Goal: Task Accomplishment & Management: Manage account settings

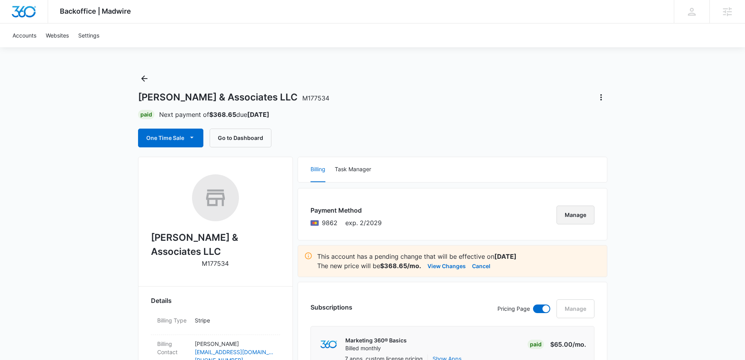
click at [571, 210] on button "Manage" at bounding box center [575, 215] width 38 height 19
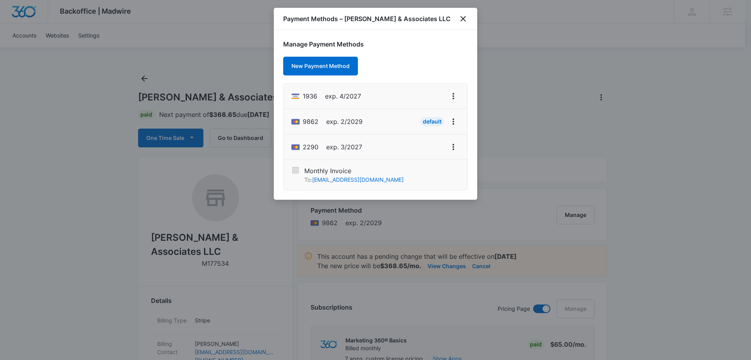
click at [470, 18] on div "Payment Methods – Lee h Moultrie & Associates LLC" at bounding box center [375, 19] width 203 height 22
click at [466, 20] on icon "close" at bounding box center [462, 18] width 9 height 9
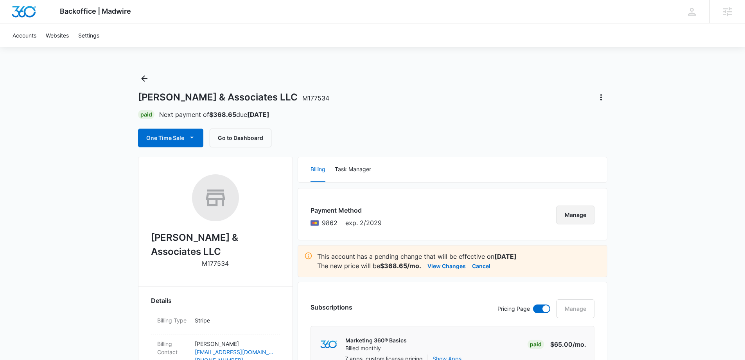
click at [574, 214] on button "Manage" at bounding box center [575, 215] width 38 height 19
click at [574, 212] on button "Manage" at bounding box center [575, 215] width 38 height 19
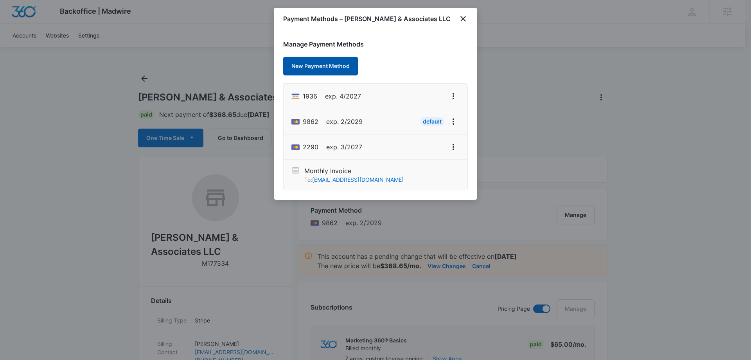
click at [309, 64] on button "New Payment Method" at bounding box center [320, 66] width 75 height 19
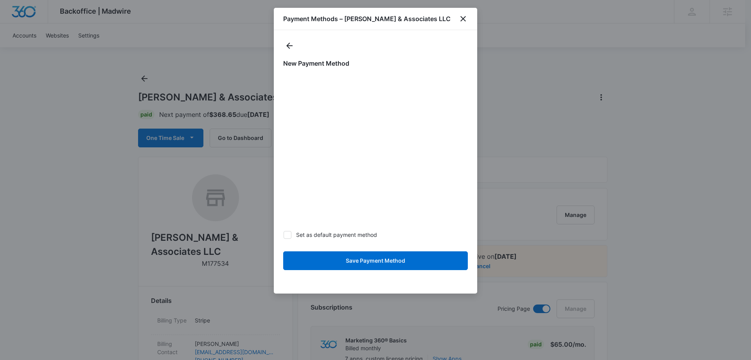
click at [289, 233] on icon at bounding box center [287, 235] width 5 height 4
click at [284, 235] on input "Set as default payment method" at bounding box center [283, 235] width 0 height 0
checkbox input "true"
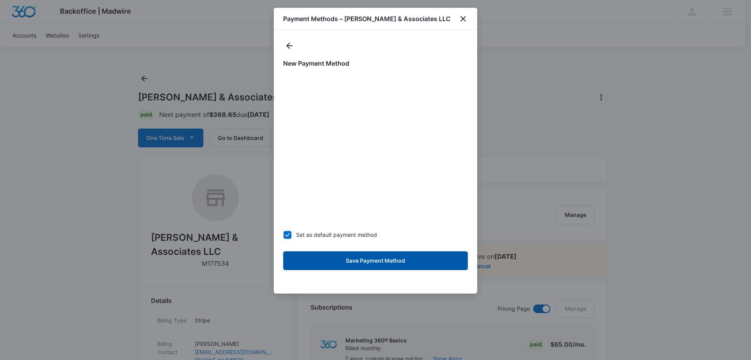
click at [391, 266] on button "Save Payment Method" at bounding box center [375, 260] width 185 height 19
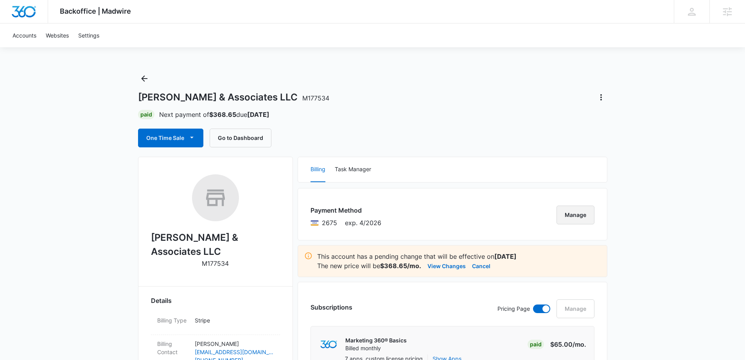
click at [573, 218] on button "Manage" at bounding box center [575, 215] width 38 height 19
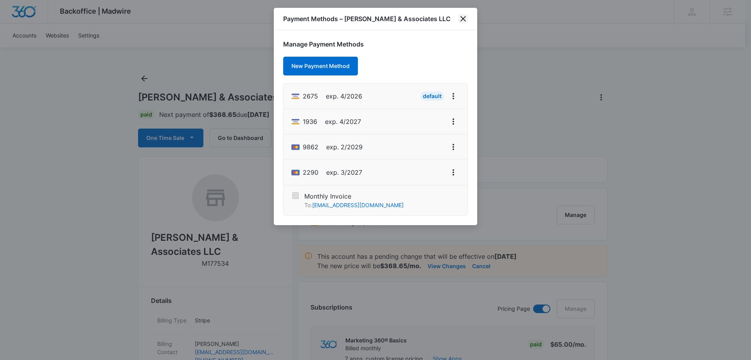
click at [466, 19] on icon "close" at bounding box center [462, 18] width 9 height 9
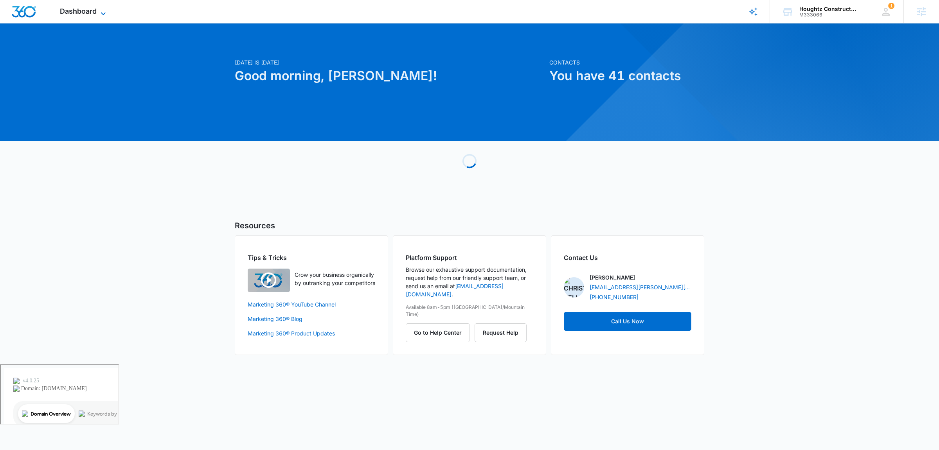
click at [88, 8] on span "Dashboard" at bounding box center [78, 11] width 37 height 8
click at [81, 7] on span "Dashboard" at bounding box center [78, 11] width 37 height 8
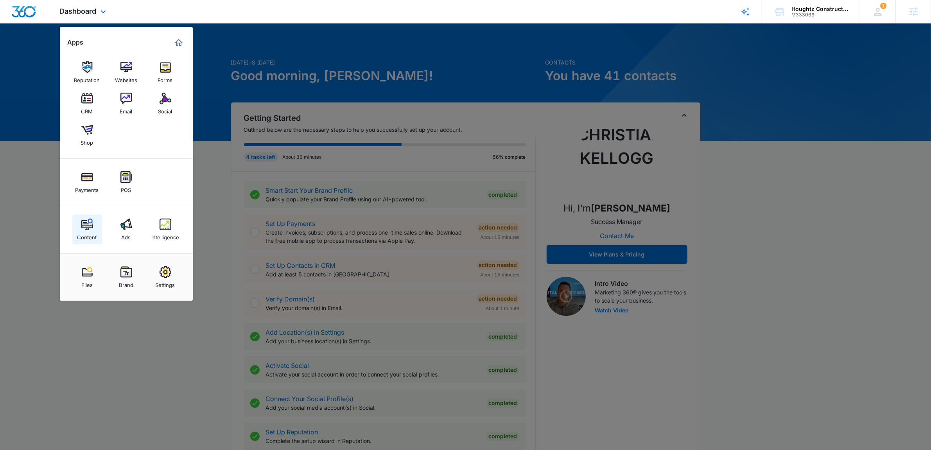
click at [74, 224] on link "Content" at bounding box center [87, 230] width 30 height 30
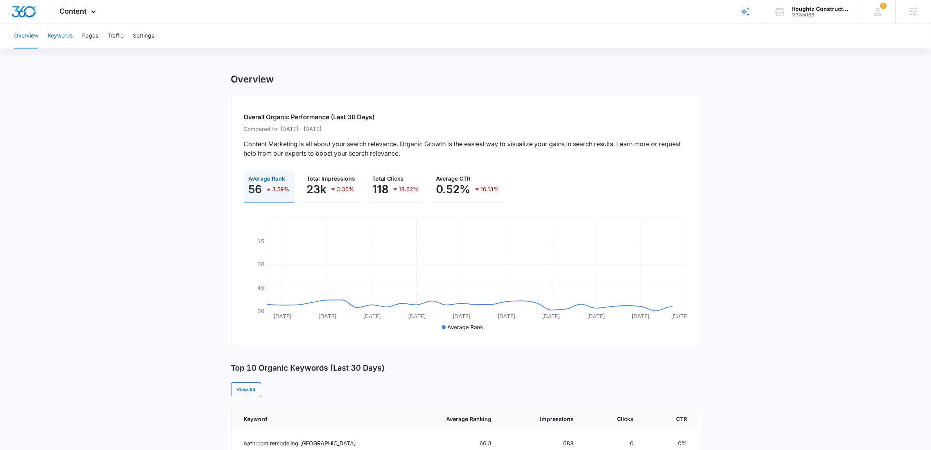
click at [48, 26] on button "Keywords" at bounding box center [60, 35] width 25 height 25
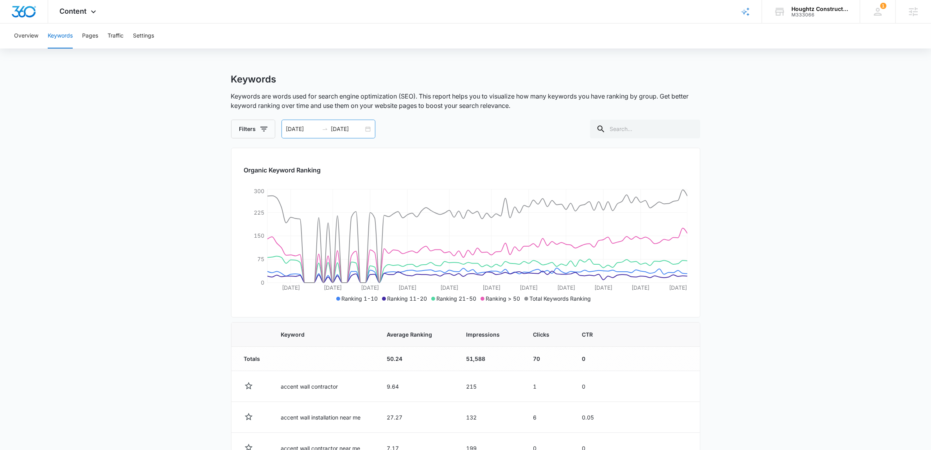
click at [367, 128] on div "05/12/2025 08/10/2025" at bounding box center [329, 129] width 94 height 19
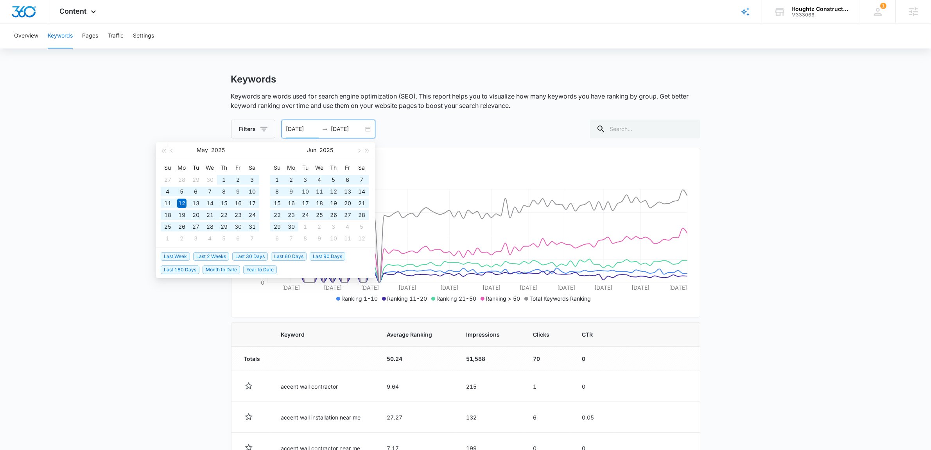
click at [168, 269] on span "Last 180 Days" at bounding box center [180, 270] width 39 height 9
type input "03/10/2025"
type input "09/06/2025"
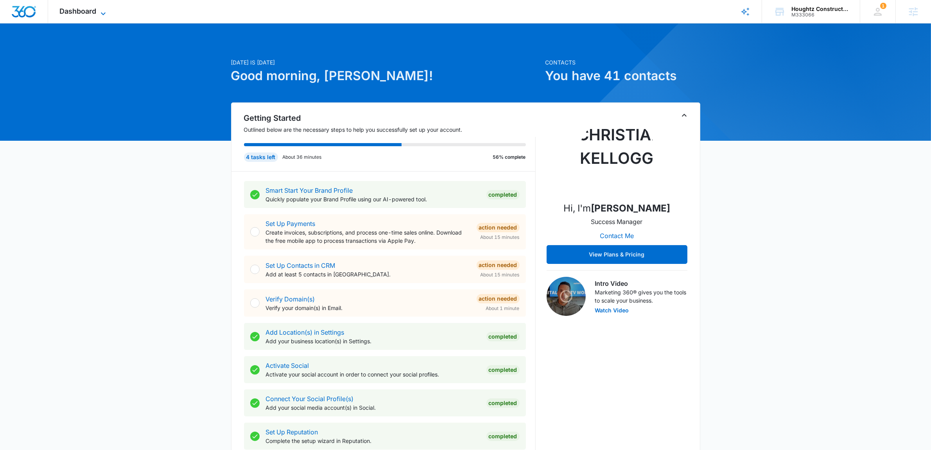
click at [77, 9] on span "Dashboard" at bounding box center [78, 11] width 37 height 8
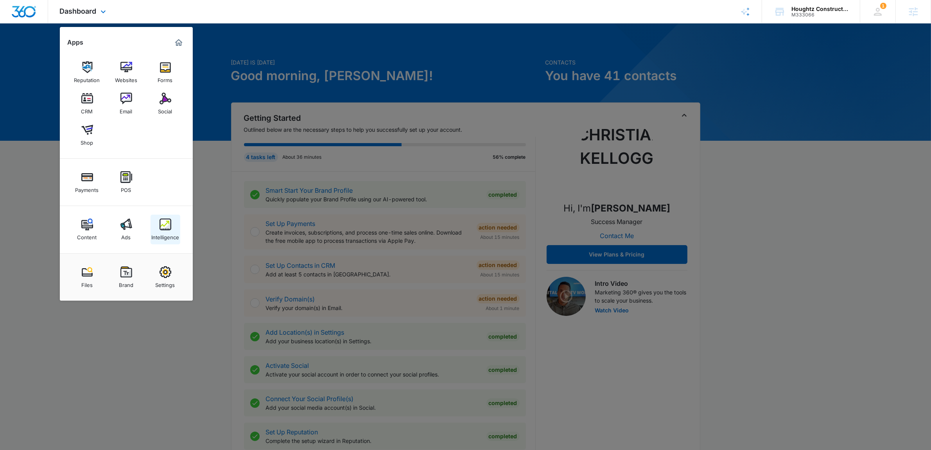
click at [160, 230] on img at bounding box center [166, 225] width 12 height 12
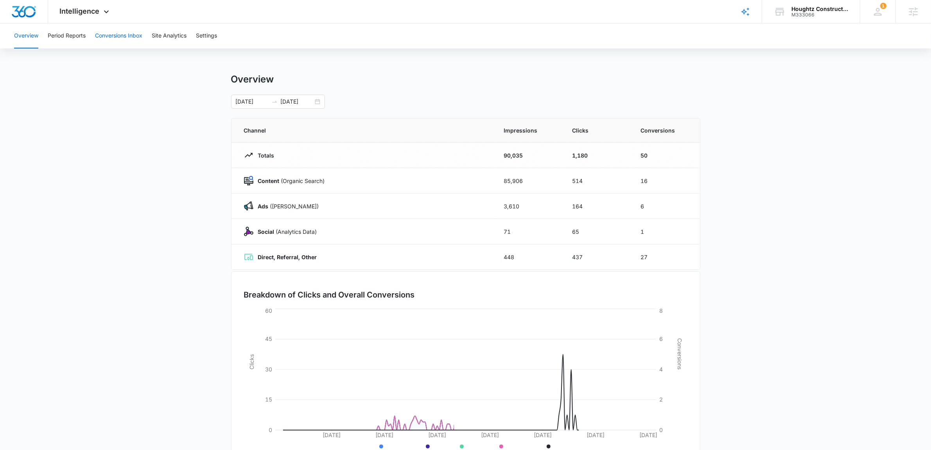
click at [130, 36] on button "Conversions Inbox" at bounding box center [118, 35] width 47 height 25
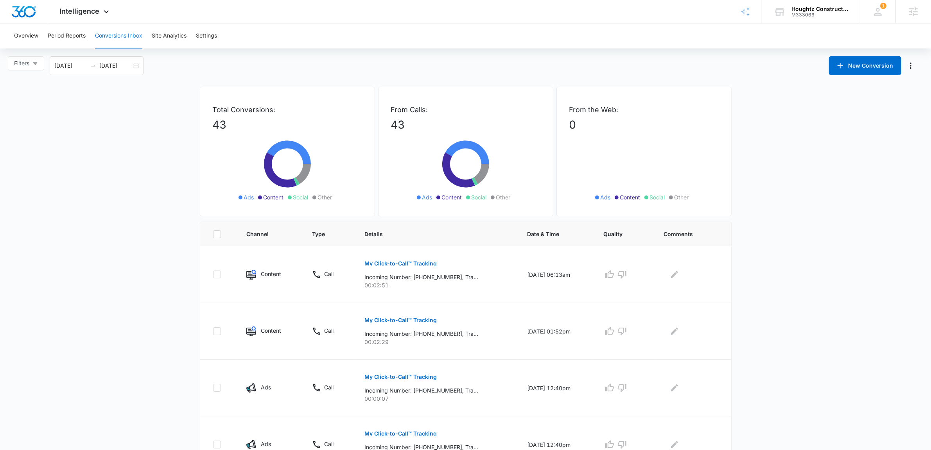
drag, startPoint x: 404, startPoint y: 123, endPoint x: 336, endPoint y: 154, distance: 74.2
click at [404, 123] on p "43" at bounding box center [465, 125] width 149 height 16
click at [407, 120] on p "43" at bounding box center [465, 125] width 149 height 16
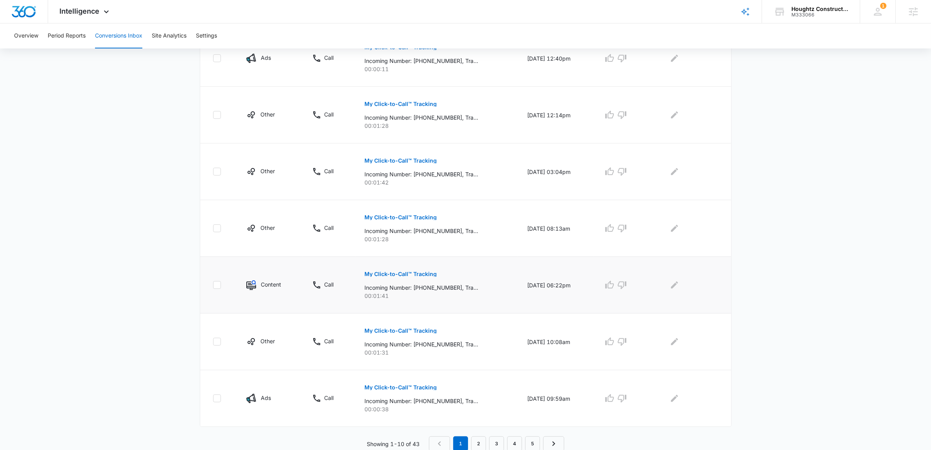
scroll to position [388, 0]
click at [479, 441] on link "2" at bounding box center [478, 441] width 15 height 15
click at [498, 438] on link "3" at bounding box center [498, 441] width 15 height 15
click at [511, 439] on link "4" at bounding box center [516, 441] width 15 height 15
click at [531, 436] on link "5" at bounding box center [534, 441] width 15 height 15
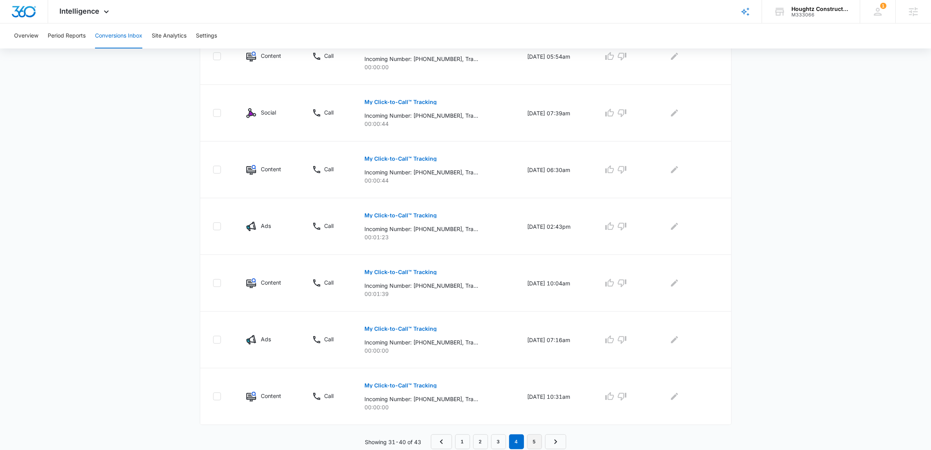
scroll to position [0, 0]
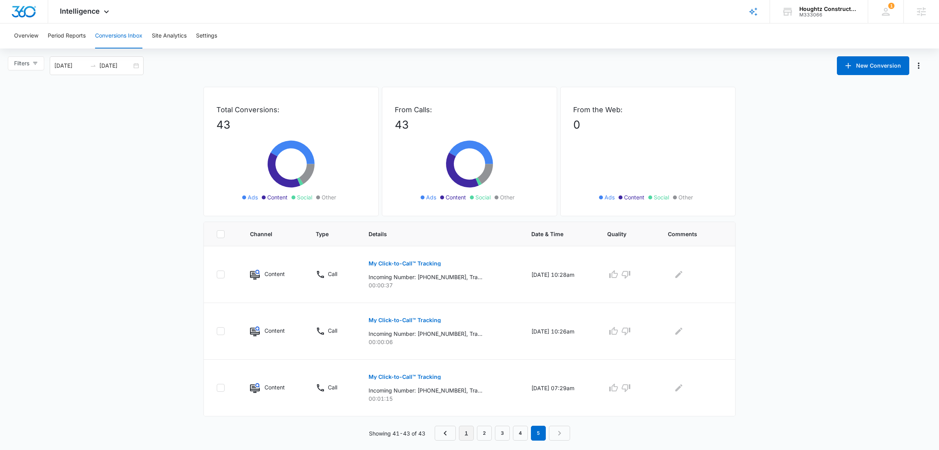
click at [465, 431] on link "1" at bounding box center [466, 433] width 15 height 15
click at [135, 60] on div "08/10/2025 09/09/2025" at bounding box center [97, 65] width 94 height 19
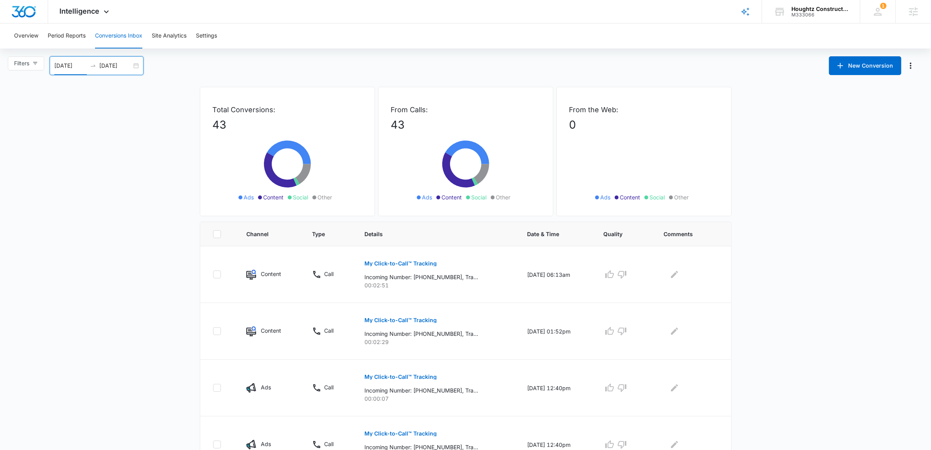
click at [136, 64] on div "08/10/2025 09/09/2025" at bounding box center [97, 65] width 94 height 19
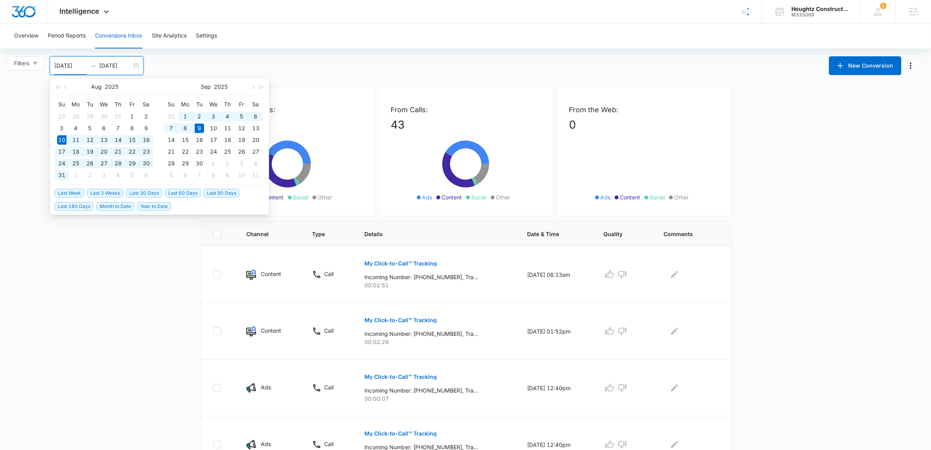
click at [136, 64] on div "08/10/2025 09/09/2025" at bounding box center [97, 65] width 94 height 19
click at [225, 196] on span "Last 90 Days" at bounding box center [222, 193] width 36 height 9
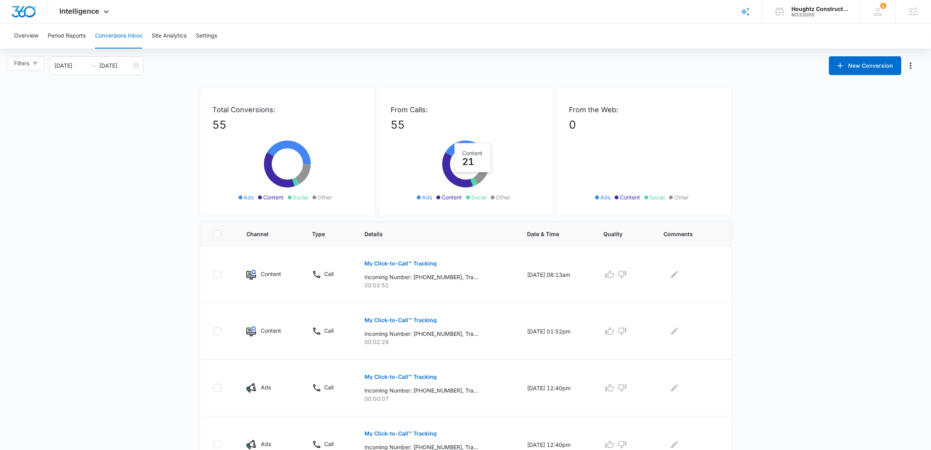
click at [240, 61] on div "Filters 06/11/2025 09/09/2025 New Conversion Jun 2025 Su Mo Tu We Th Fr Sa 1 2 …" at bounding box center [465, 65] width 931 height 19
click at [139, 63] on div "06/11/2025 09/09/2025" at bounding box center [97, 65] width 94 height 19
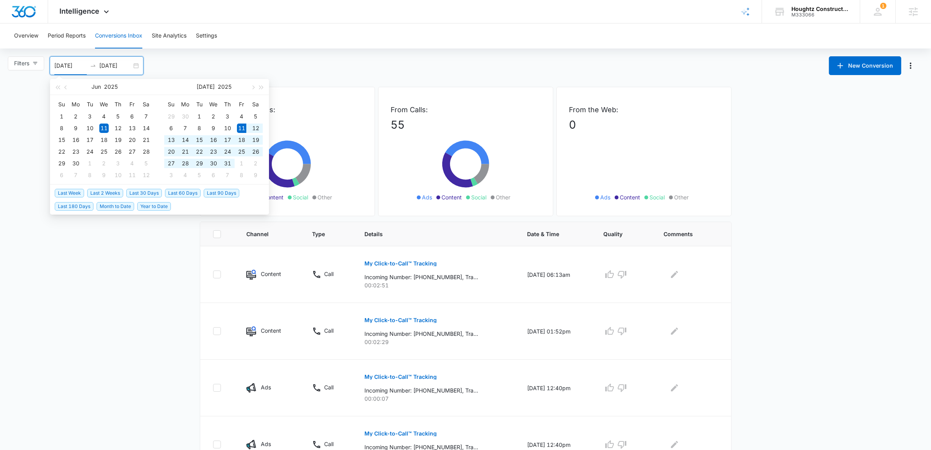
click at [187, 194] on span "Last 60 Days" at bounding box center [183, 193] width 36 height 9
type input "07/11/2025"
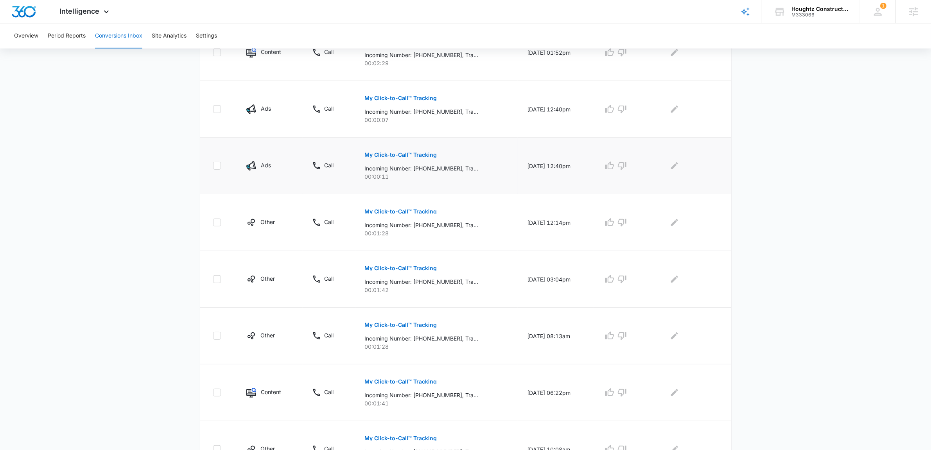
scroll to position [388, 0]
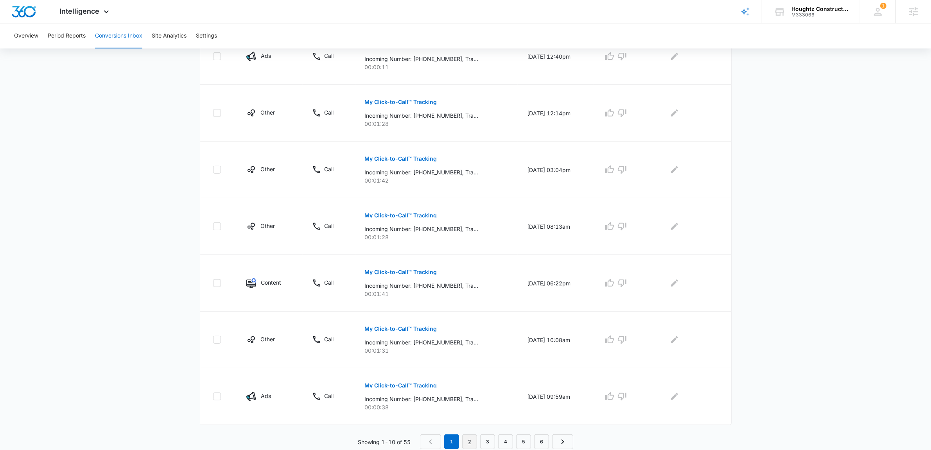
click at [470, 441] on link "2" at bounding box center [469, 441] width 15 height 15
click at [483, 444] on link "3" at bounding box center [489, 441] width 15 height 15
click at [397, 215] on p "My Click-to-Call™ Tracking" at bounding box center [401, 215] width 72 height 5
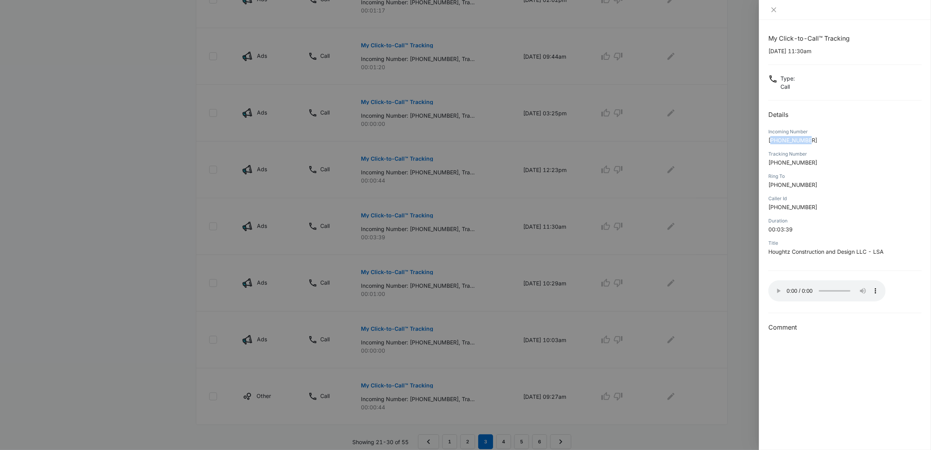
drag, startPoint x: 805, startPoint y: 136, endPoint x: 771, endPoint y: 142, distance: 34.8
click at [771, 142] on p "+14046604069" at bounding box center [844, 140] width 153 height 8
copy span "14046604069"
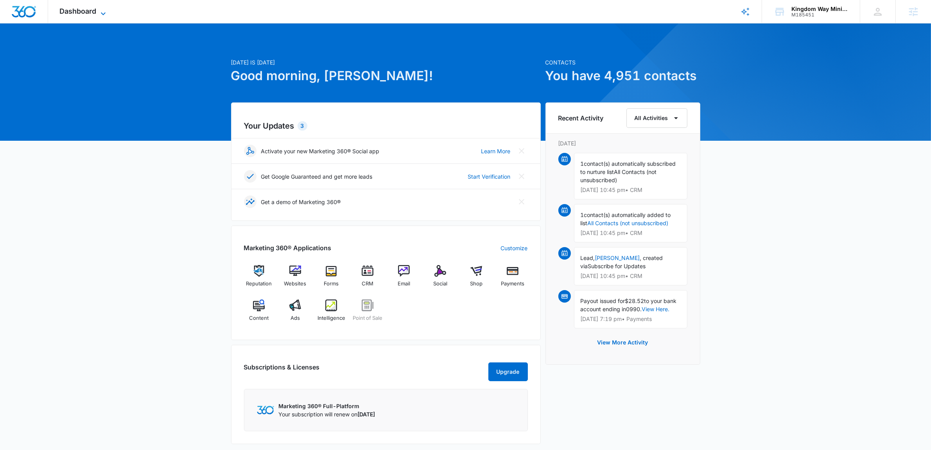
click at [107, 13] on icon at bounding box center [103, 13] width 9 height 9
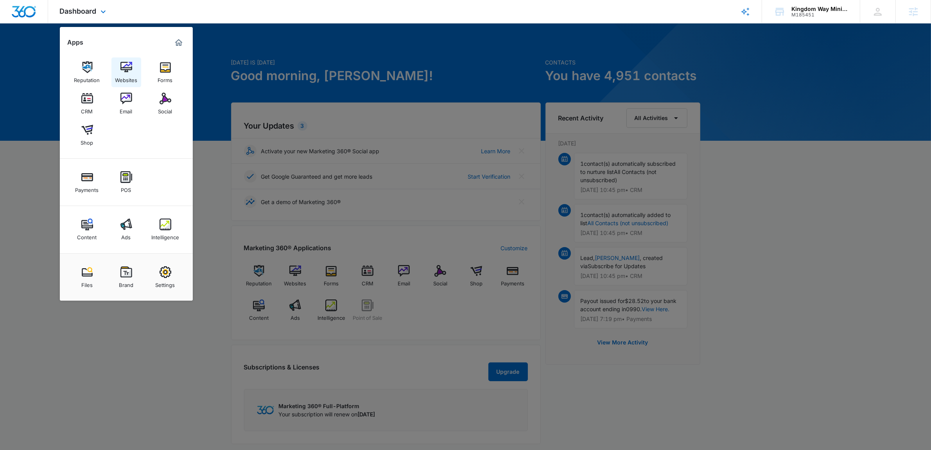
click at [129, 74] on div "Websites" at bounding box center [126, 78] width 22 height 10
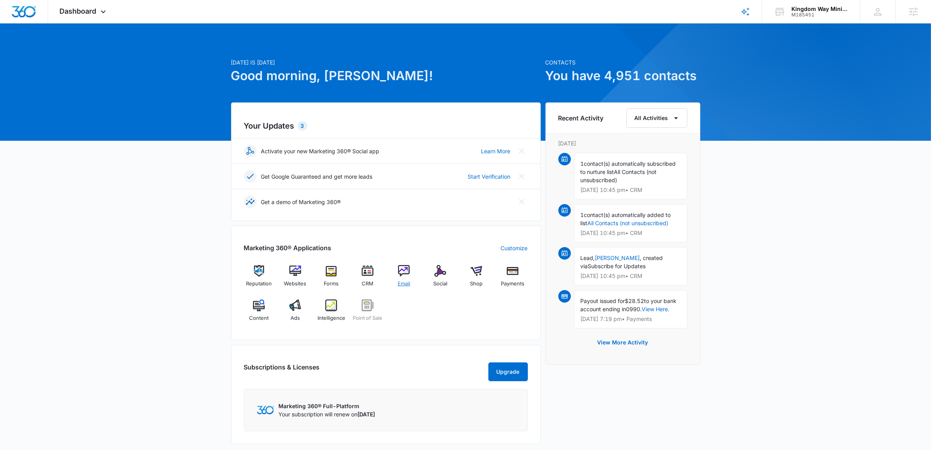
click at [400, 273] on img at bounding box center [404, 271] width 12 height 12
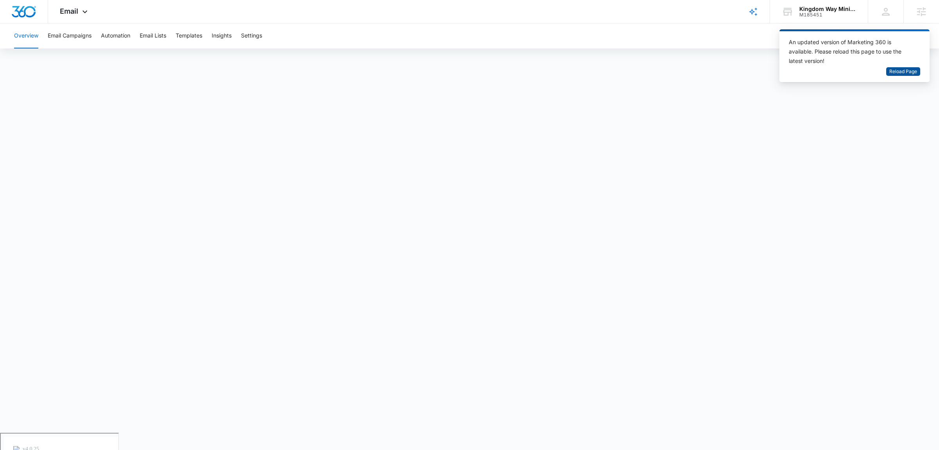
click at [905, 71] on span "Reload Page" at bounding box center [903, 71] width 28 height 7
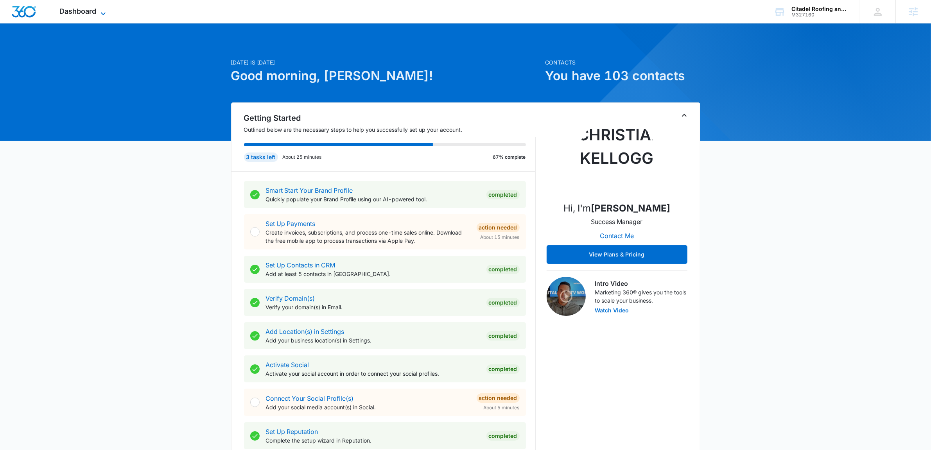
click at [79, 7] on span "Dashboard" at bounding box center [78, 11] width 37 height 8
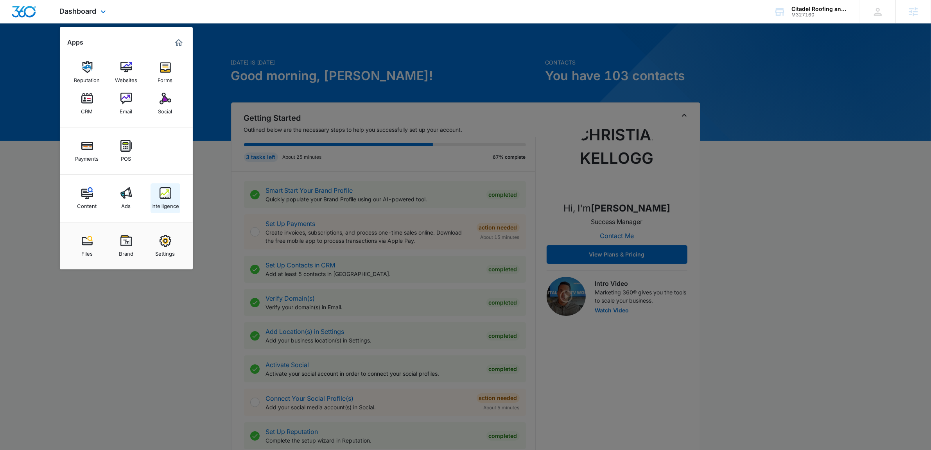
click at [165, 196] on img at bounding box center [166, 193] width 12 height 12
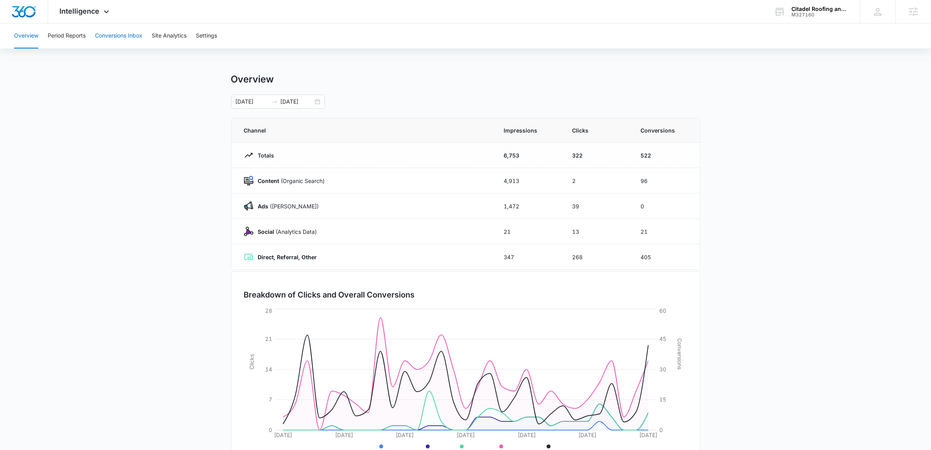
drag, startPoint x: 113, startPoint y: 24, endPoint x: 112, endPoint y: 29, distance: 4.8
click at [112, 25] on button "Conversions Inbox" at bounding box center [118, 35] width 47 height 25
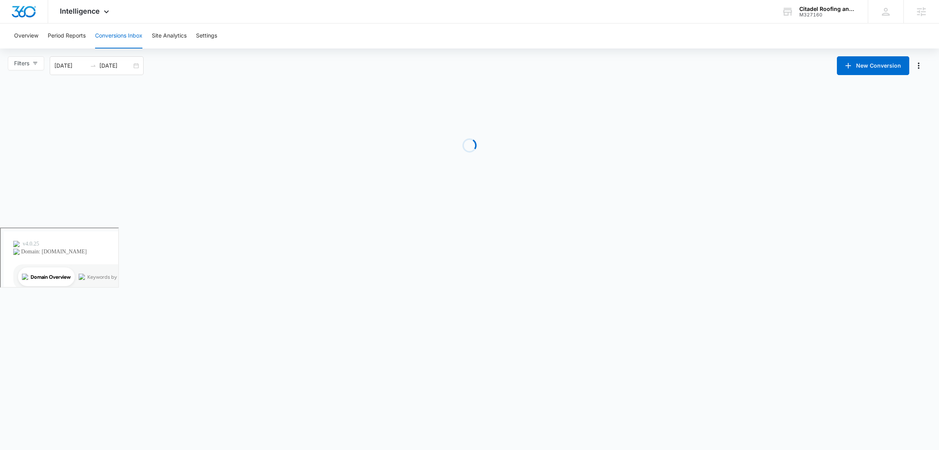
click at [112, 29] on button "Conversions Inbox" at bounding box center [118, 35] width 47 height 25
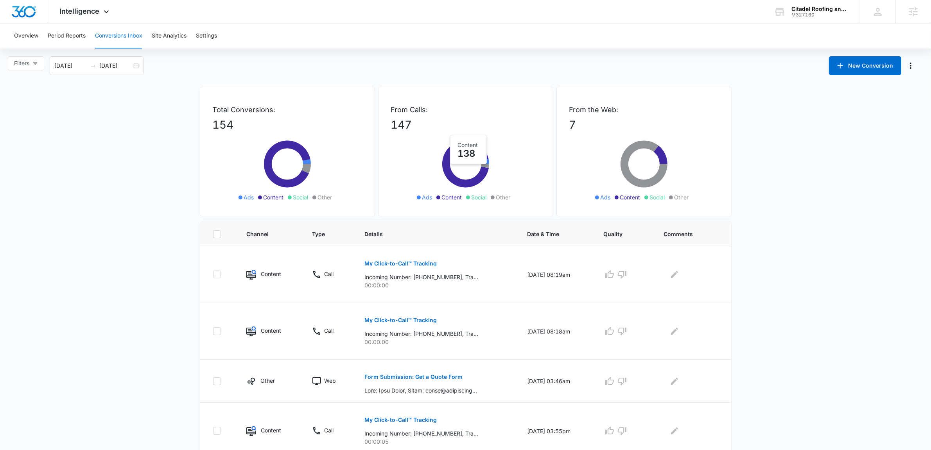
click at [446, 153] on icon at bounding box center [465, 164] width 47 height 47
click at [409, 265] on p "My Click-to-Call™ Tracking" at bounding box center [401, 263] width 72 height 5
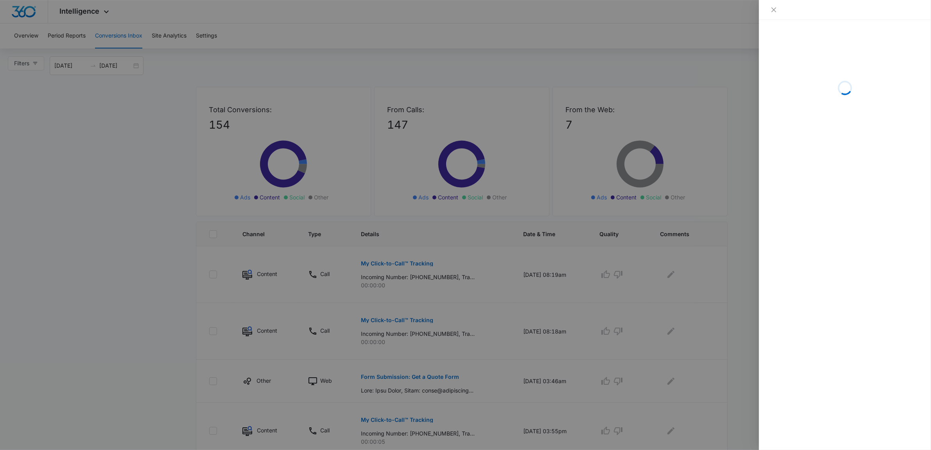
drag, startPoint x: 723, startPoint y: 242, endPoint x: 727, endPoint y: 241, distance: 4.4
click at [723, 242] on div at bounding box center [465, 225] width 931 height 450
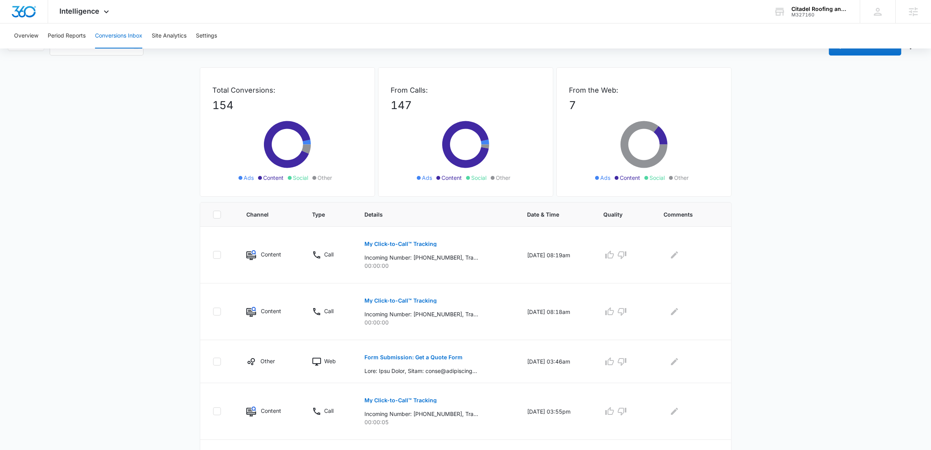
scroll to position [375, 0]
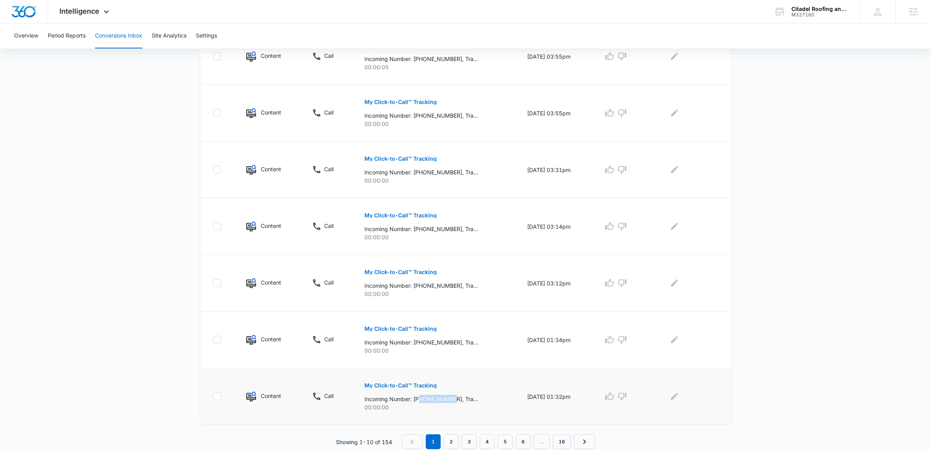
drag, startPoint x: 417, startPoint y: 400, endPoint x: 452, endPoint y: 400, distance: 34.8
click at [452, 400] on p "Incoming Number: +18502016853, Tracking Number: +18502735950, Ring To: +1850775…" at bounding box center [422, 399] width 114 height 8
copy p "8502016853"
click at [452, 441] on link "2" at bounding box center [451, 441] width 15 height 15
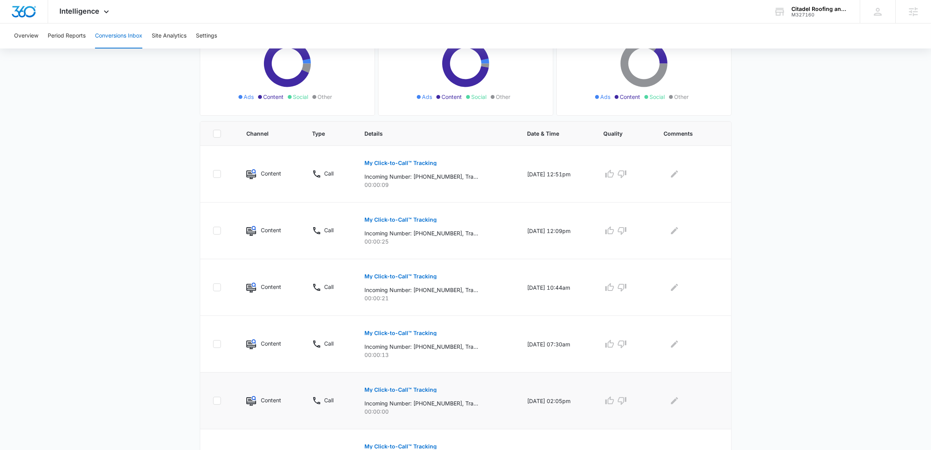
scroll to position [12, 0]
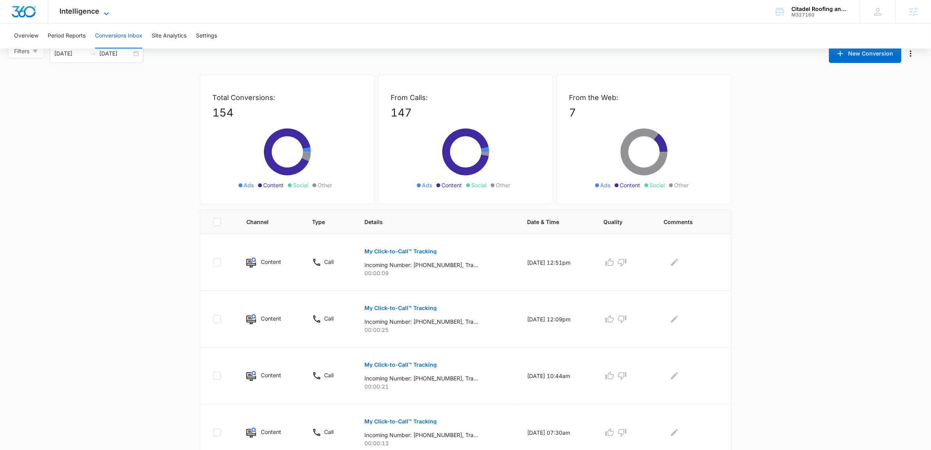
click at [84, 11] on span "Intelligence" at bounding box center [80, 11] width 40 height 8
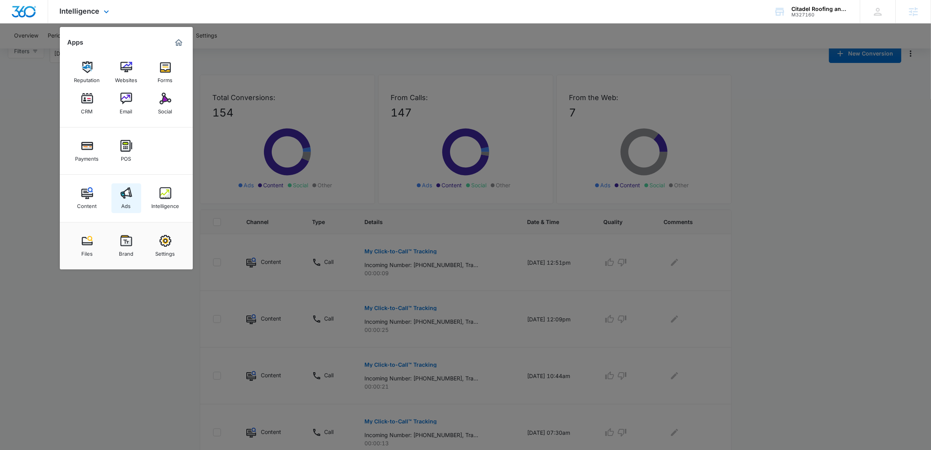
click at [125, 207] on div "Ads" at bounding box center [126, 204] width 9 height 10
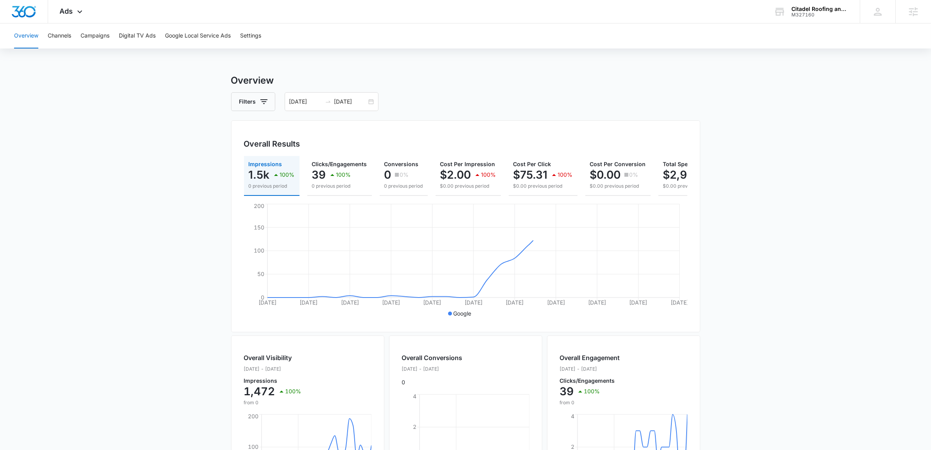
click at [189, 50] on div "Overview Channels Campaigns Digital TV Ads Google Local Service Ads Settings Ov…" at bounding box center [465, 329] width 931 height 612
click at [188, 43] on button "Google Local Service Ads" at bounding box center [198, 35] width 66 height 25
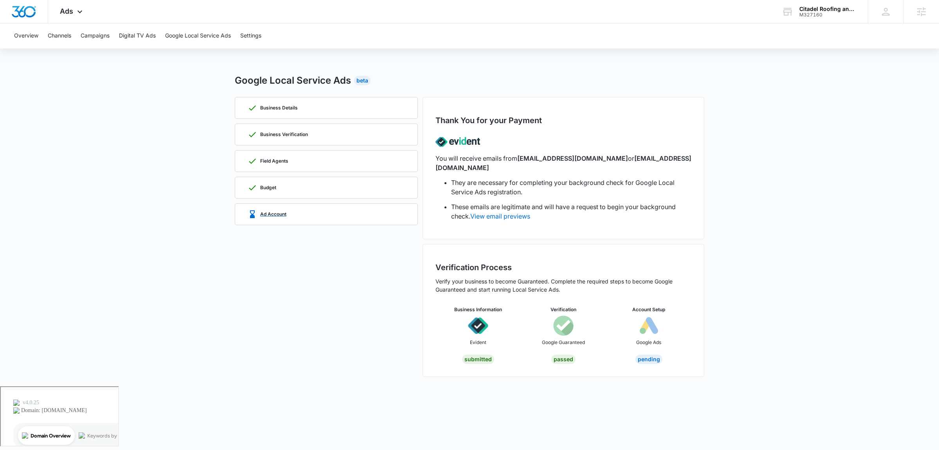
click at [285, 210] on div "Ad Account" at bounding box center [326, 214] width 157 height 21
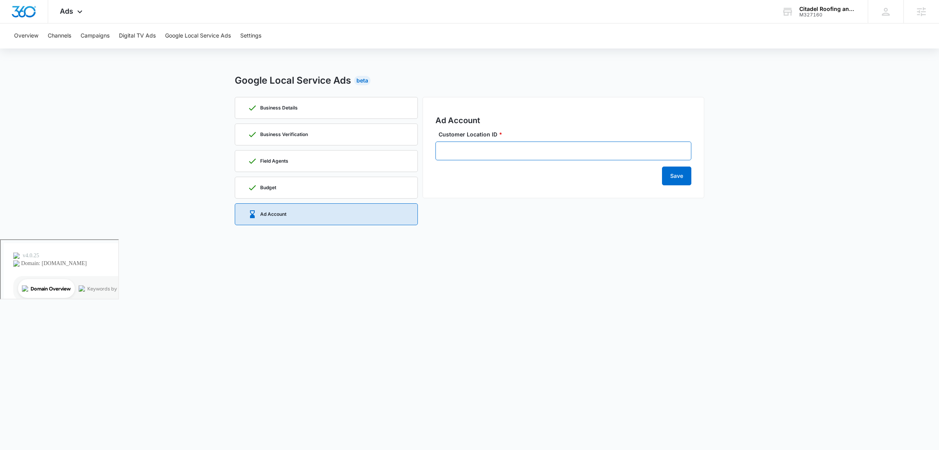
click at [539, 142] on input "Customer Location ID *" at bounding box center [563, 151] width 256 height 19
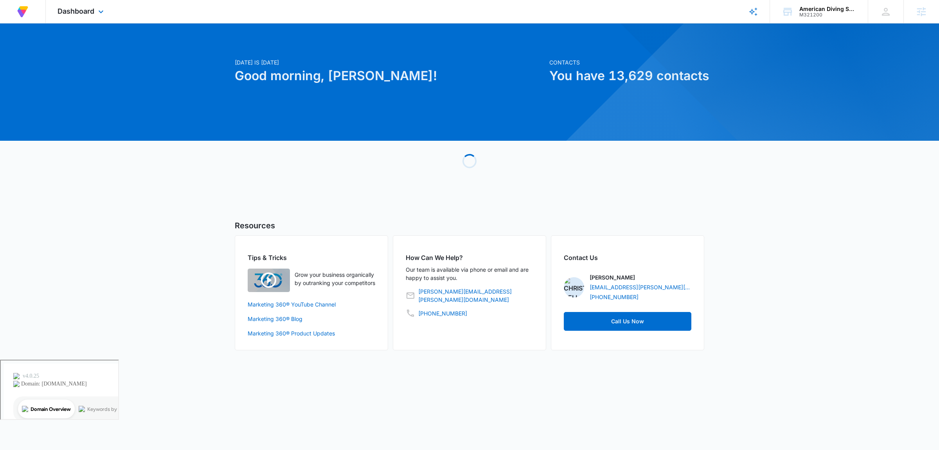
click at [79, 20] on div "Dashboard Apps Reputation Forms CRM Email Social Content Ads Intelligence Files…" at bounding box center [82, 11] width 72 height 23
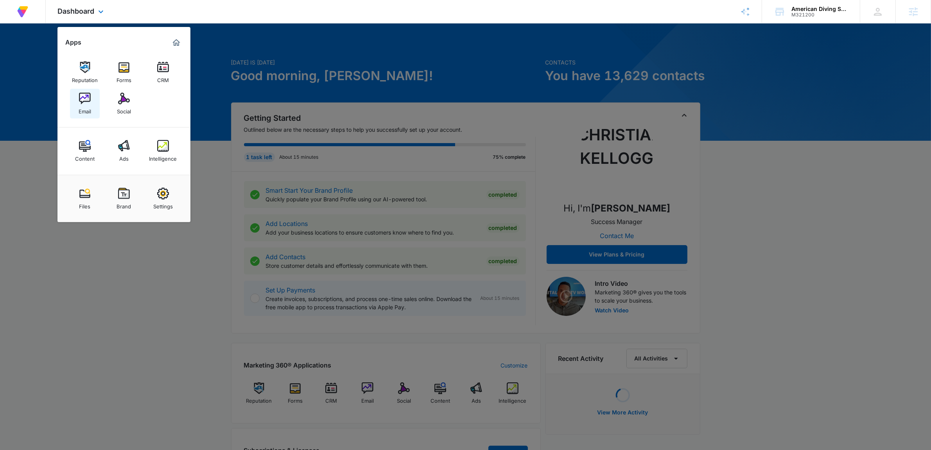
click at [83, 102] on img at bounding box center [85, 99] width 12 height 12
